Goal: Task Accomplishment & Management: Use online tool/utility

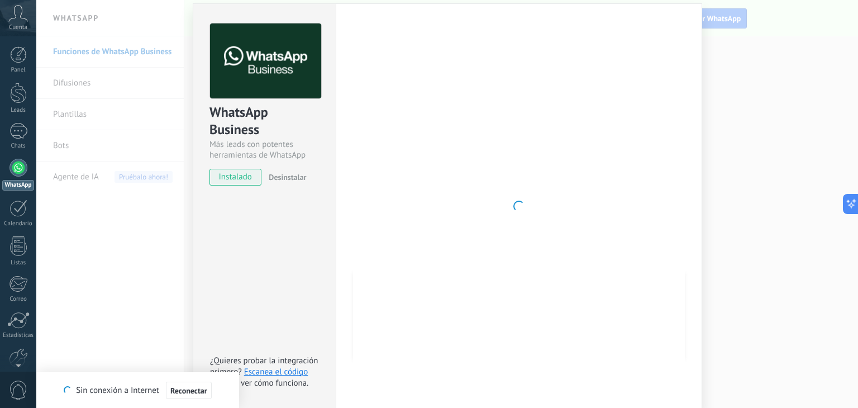
click at [13, 21] on icon at bounding box center [18, 13] width 20 height 17
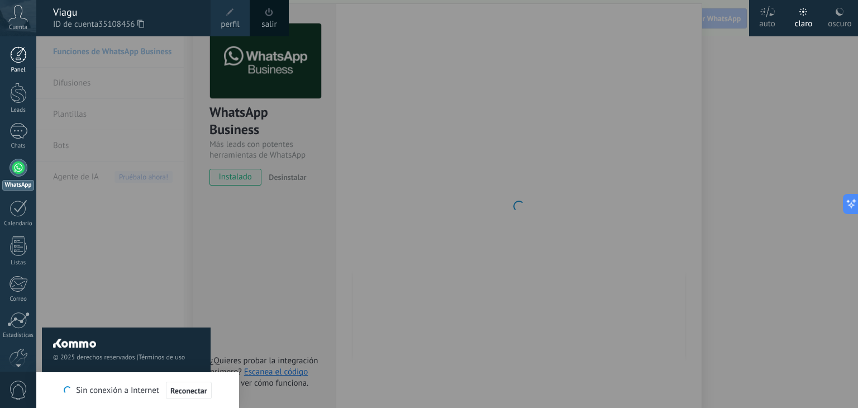
click at [20, 46] on div "Panel Leads Chats WhatsApp Clientes" at bounding box center [36, 203] width 73 height 335
click at [19, 51] on div at bounding box center [18, 54] width 17 height 17
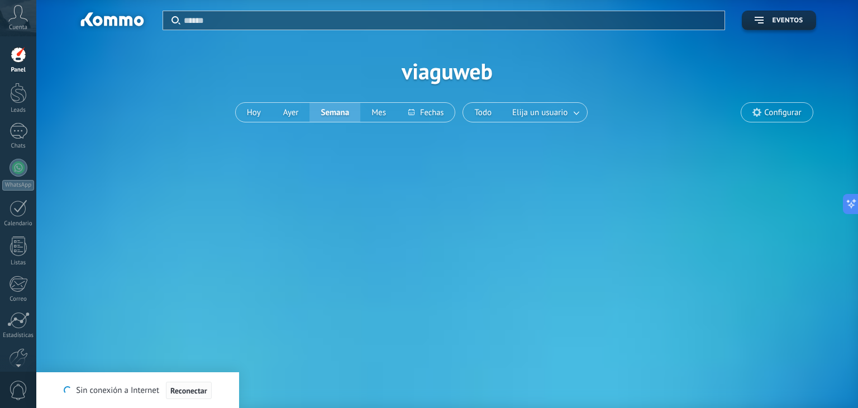
click at [186, 396] on button "Reconectar" at bounding box center [189, 390] width 46 height 18
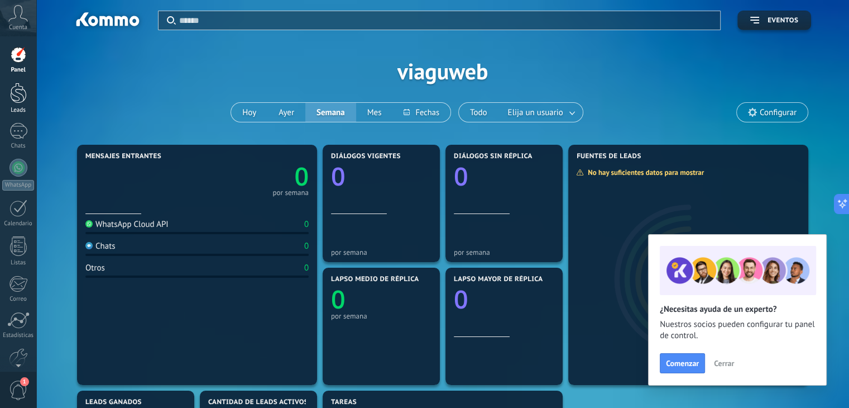
click at [25, 89] on div at bounding box center [18, 93] width 17 height 21
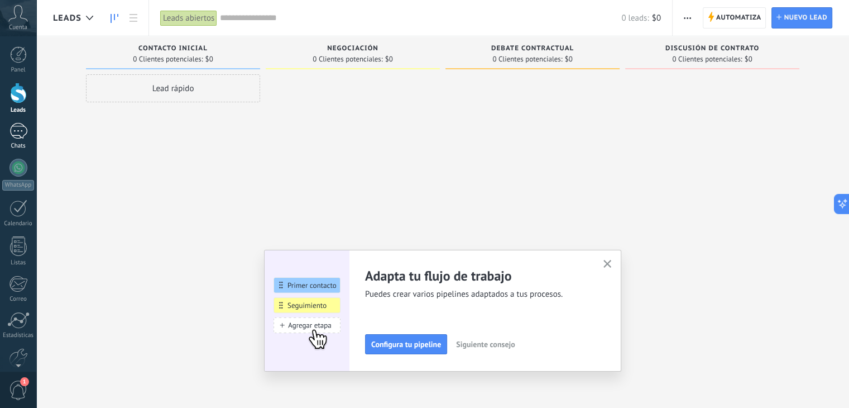
click at [17, 126] on div at bounding box center [18, 131] width 18 height 16
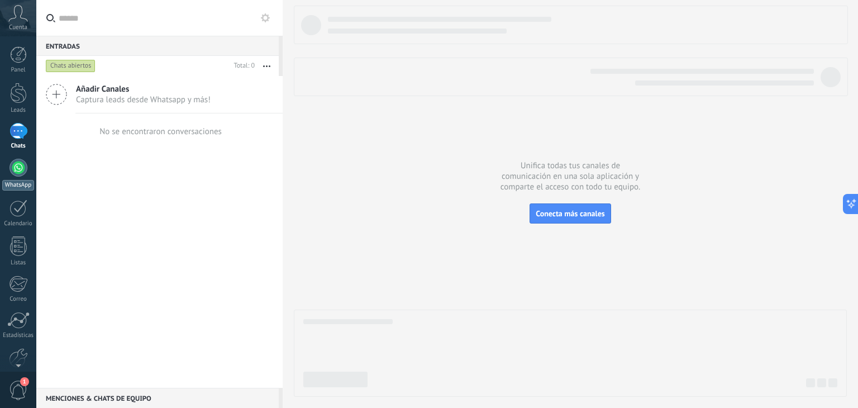
click at [18, 166] on div at bounding box center [18, 168] width 18 height 18
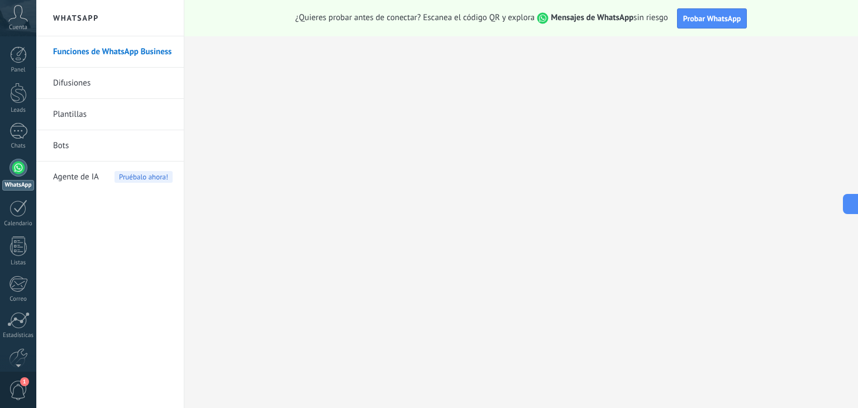
click at [79, 114] on body ".abccls-1,.abccls-2{fill-rule:evenodd}.abccls-2{fill:#fff} .abfcls-1{fill:none}…" at bounding box center [429, 204] width 858 height 408
click at [95, 118] on link "Plantillas" at bounding box center [112, 114] width 119 height 31
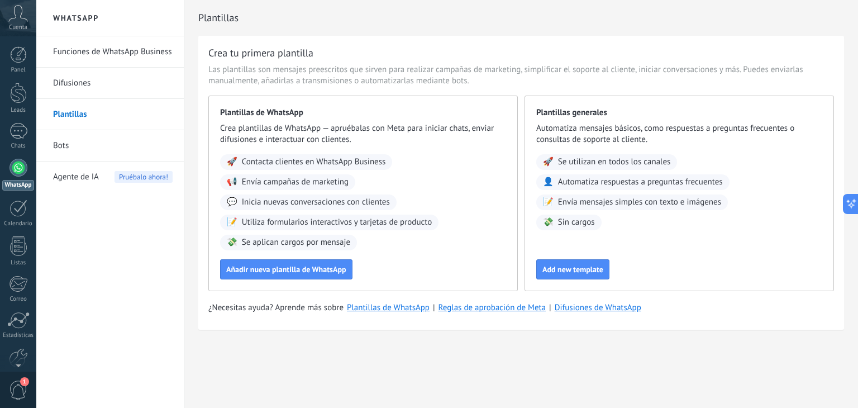
click at [106, 60] on link "Funciones de WhatsApp Business" at bounding box center [112, 51] width 119 height 31
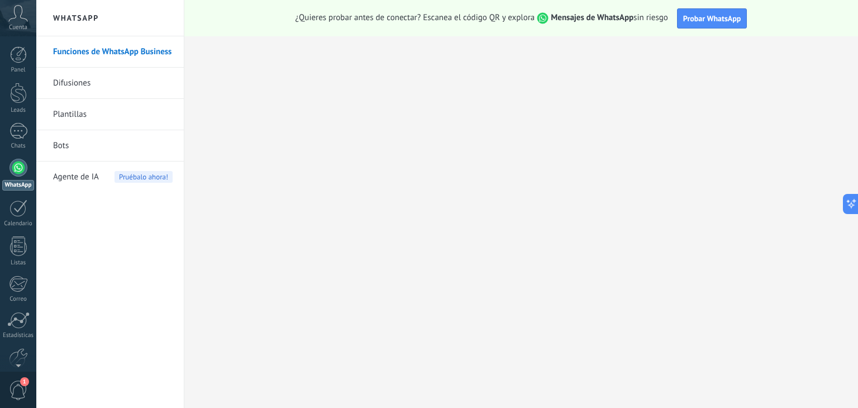
click at [83, 112] on link "Plantillas" at bounding box center [112, 114] width 119 height 31
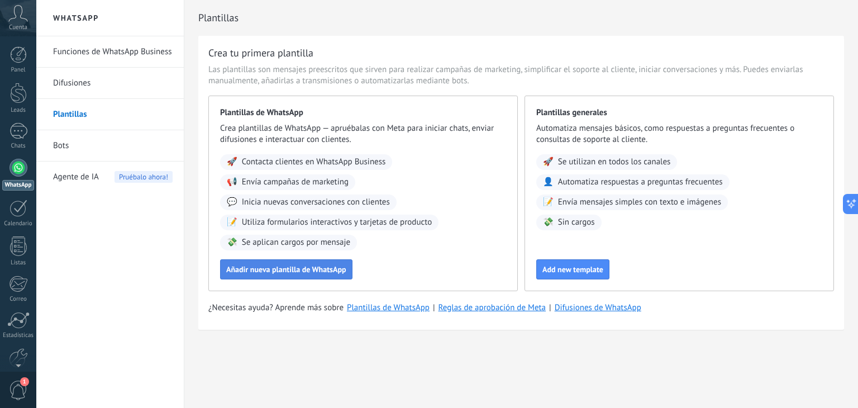
click at [271, 266] on span "Añadir nueva plantilla de WhatsApp" at bounding box center [286, 269] width 120 height 8
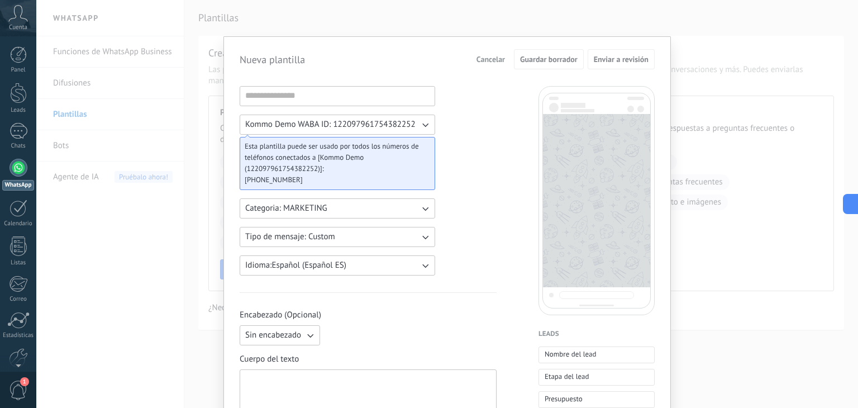
click at [391, 204] on button "Categoria: MARKETING" at bounding box center [337, 208] width 195 height 20
click at [338, 221] on li "MARKETING" at bounding box center [334, 227] width 202 height 19
click at [410, 237] on button "Tipo de mensaje: Custom" at bounding box center [337, 237] width 195 height 20
click at [257, 265] on li "Flows" at bounding box center [334, 274] width 202 height 19
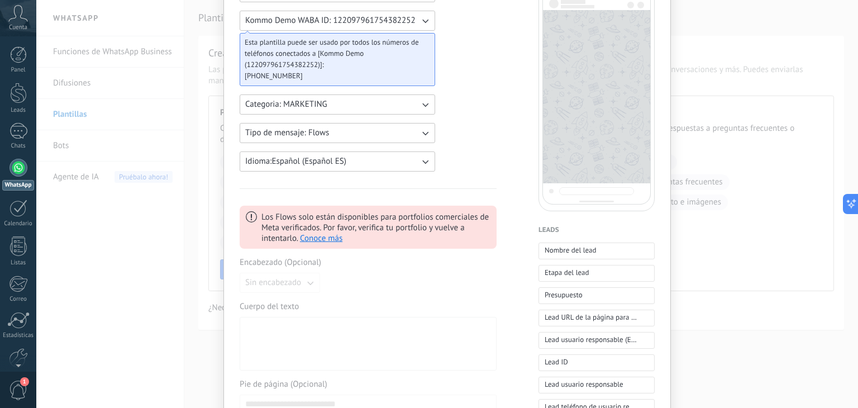
scroll to position [112, 0]
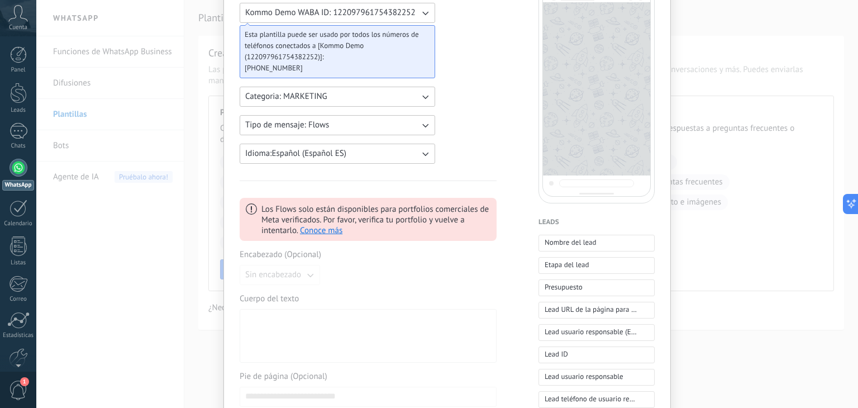
click at [425, 116] on button "Tipo de mensaje: Flows" at bounding box center [337, 125] width 195 height 20
